Goal: Check status: Check status

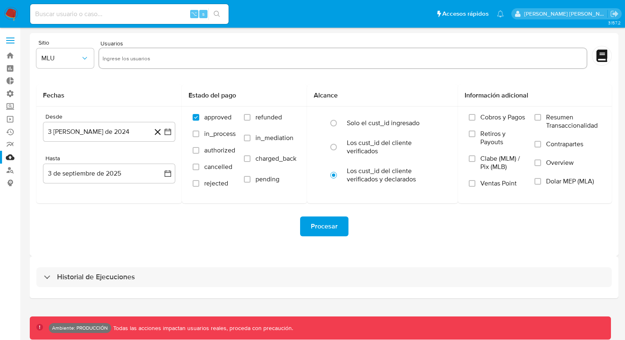
drag, startPoint x: 343, startPoint y: 274, endPoint x: 391, endPoint y: 259, distance: 50.2
click at [343, 274] on div "Historial de Ejecuciones" at bounding box center [323, 277] width 575 height 20
select select "10"
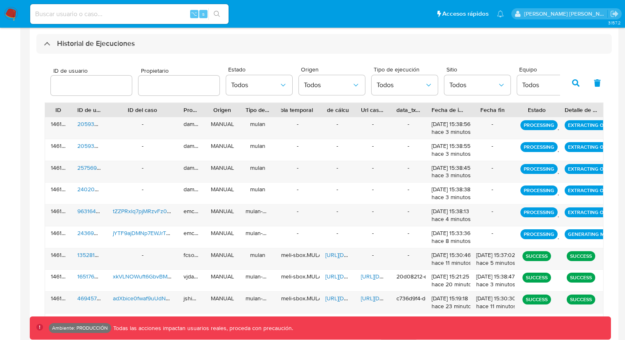
scroll to position [233, 0]
click at [538, 86] on span "Todos" at bounding box center [546, 85] width 48 height 8
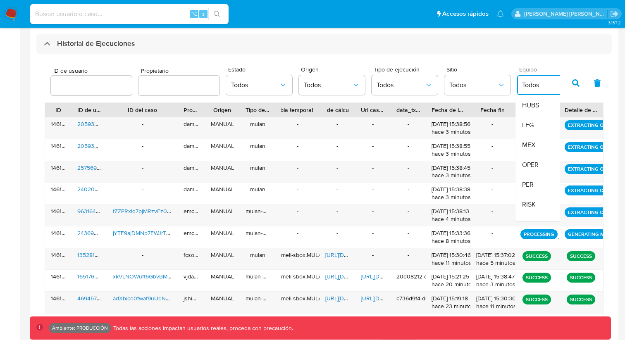
scroll to position [260, 0]
click at [533, 148] on span "OPER" at bounding box center [530, 144] width 17 height 8
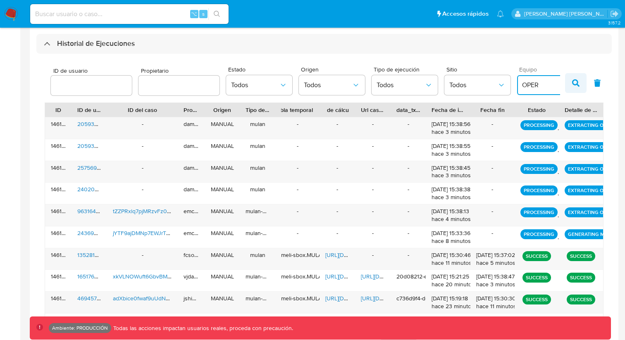
click at [573, 81] on icon "button" at bounding box center [575, 82] width 7 height 7
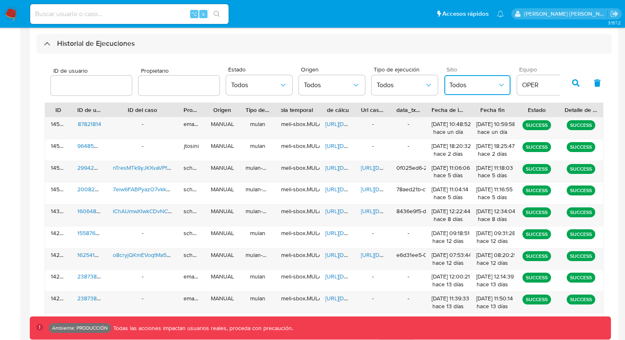
click at [487, 86] on span "Todos" at bounding box center [473, 85] width 48 height 8
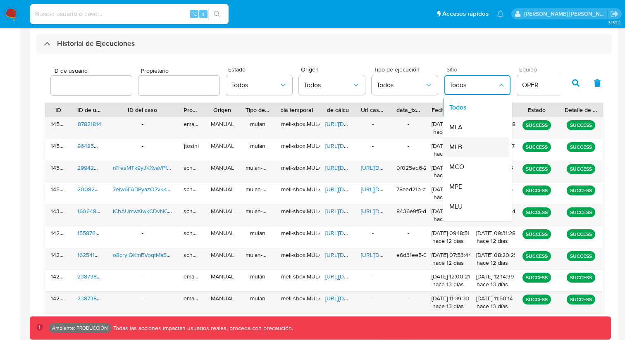
click at [468, 150] on div "MLB" at bounding box center [473, 147] width 48 height 20
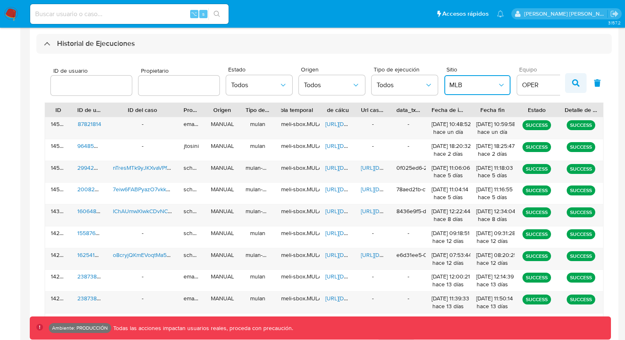
click at [573, 86] on icon "button" at bounding box center [575, 82] width 7 height 7
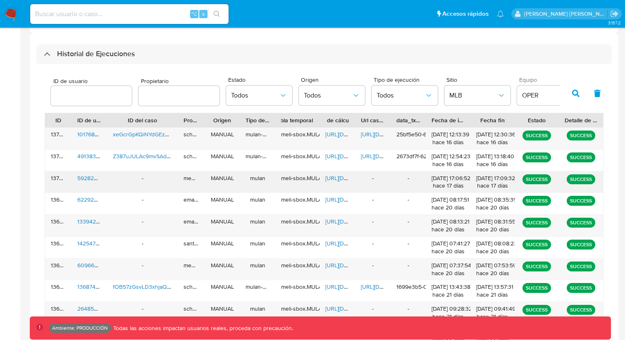
scroll to position [224, 0]
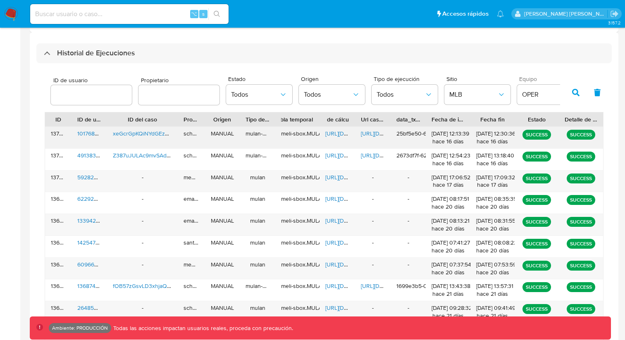
click at [371, 131] on span "[URL][DOMAIN_NAME]" at bounding box center [389, 133] width 57 height 8
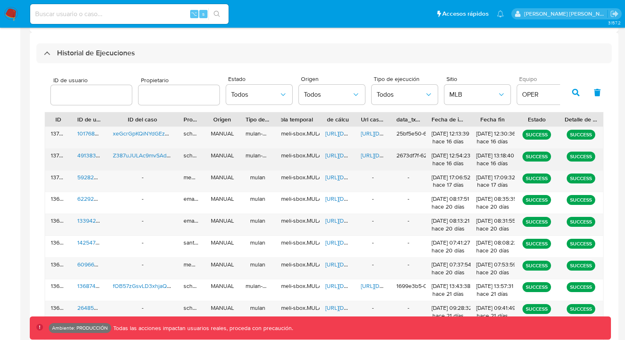
click at [371, 155] on span "[URL][DOMAIN_NAME]" at bounding box center [389, 155] width 57 height 8
